Goal: Navigation & Orientation: Locate item on page

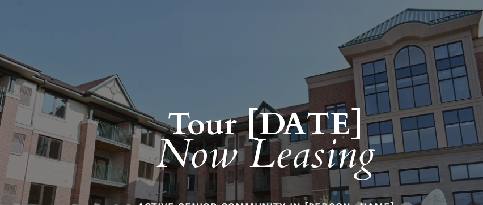
click at [259, 90] on h1 "Tour [DATE] Now Leasing" at bounding box center [265, 129] width 485 height 164
click at [203, 78] on h1 "Tour [DATE] Now Leasing" at bounding box center [265, 129] width 485 height 164
click at [277, 99] on h1 "Tour [DATE] Now Leasing" at bounding box center [265, 129] width 485 height 164
click at [231, 104] on strong "Tour [DATE]" at bounding box center [266, 125] width 196 height 42
click at [344, 108] on strong "Tour [DATE]" at bounding box center [266, 125] width 196 height 42
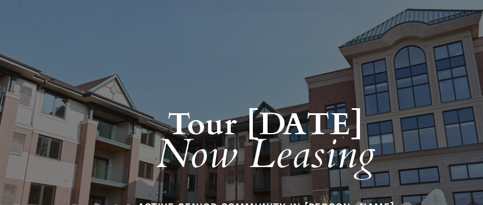
click at [221, 86] on h1 "Tour [DATE] Now Leasing" at bounding box center [265, 129] width 485 height 164
click at [269, 90] on h1 "Tour [DATE] Now Leasing" at bounding box center [265, 129] width 485 height 164
click at [297, 124] on strong "Tour [DATE]" at bounding box center [266, 125] width 196 height 42
click at [234, 79] on h1 "Tour [DATE] Now Leasing" at bounding box center [265, 129] width 485 height 164
click at [224, 92] on h1 "Tour [DATE] Now Leasing" at bounding box center [265, 129] width 485 height 164
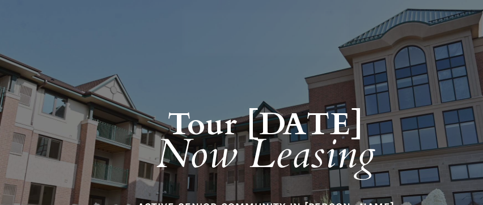
click at [226, 108] on strong "Tour [DATE]" at bounding box center [266, 125] width 196 height 42
click at [307, 92] on h1 "Tour [DATE] Now Leasing" at bounding box center [265, 129] width 485 height 164
click at [259, 127] on em "Now Leasing" at bounding box center [265, 154] width 219 height 55
click at [319, 121] on strong "Tour [DATE]" at bounding box center [266, 125] width 196 height 42
click at [222, 106] on strong "Tour [DATE]" at bounding box center [266, 125] width 196 height 42
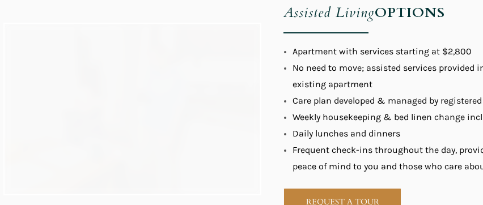
scroll to position [1095, 0]
